Goal: Navigation & Orientation: Understand site structure

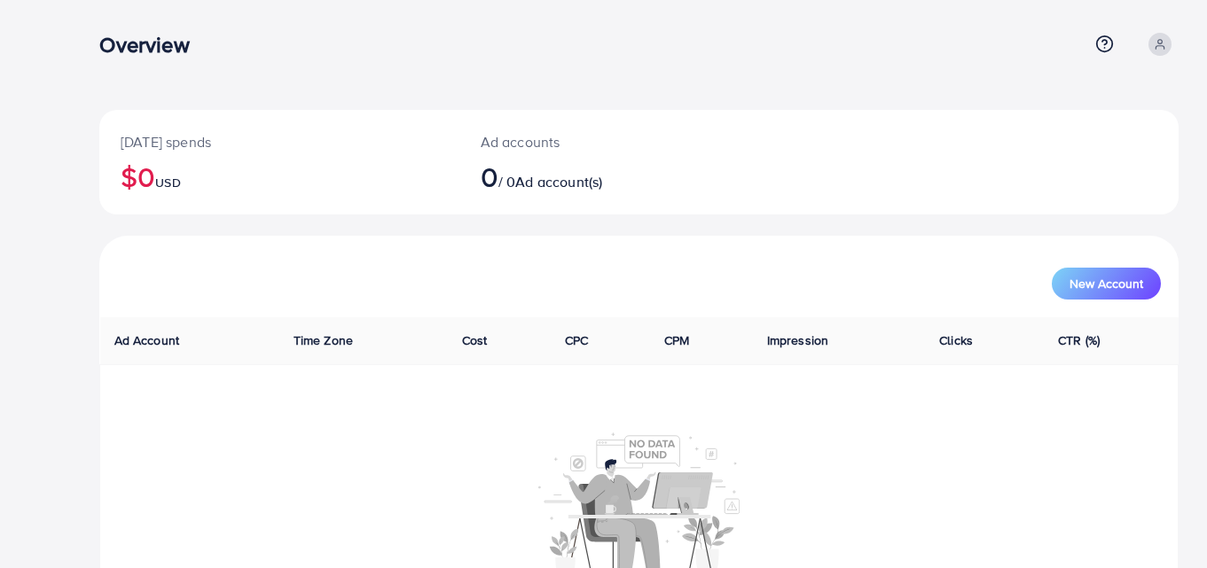
click at [572, 68] on div "Overview Help Center Contact Support Plans and Pricing Term and policy About Us…" at bounding box center [638, 44] width 1079 height 48
click at [583, 83] on div "[DATE] spends $0 USD Ad accounts 0 / 0 Ad account(s) New Account Ad Account Tim…" at bounding box center [639, 336] width 1136 height 672
click at [646, 41] on div "Overview" at bounding box center [593, 45] width 988 height 26
